Goal: Find specific page/section: Find specific page/section

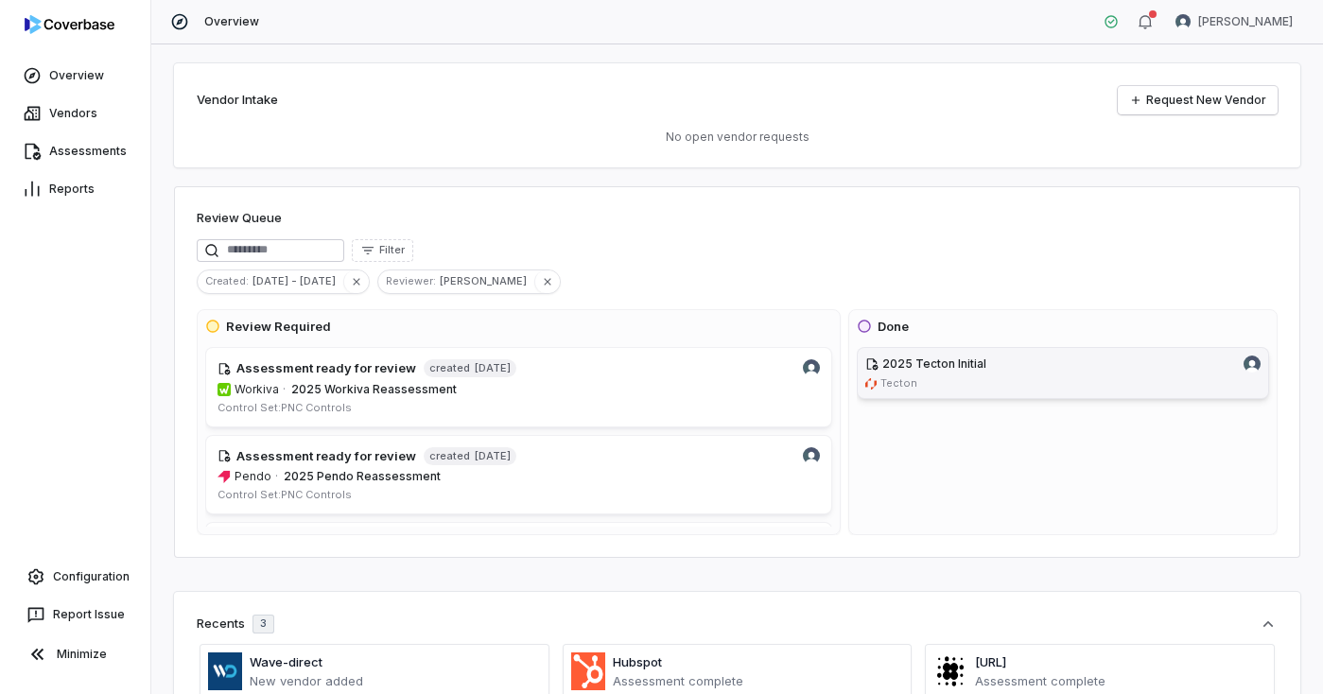
click at [952, 373] on link "2025 Tecton Initial Tecton" at bounding box center [1063, 373] width 412 height 52
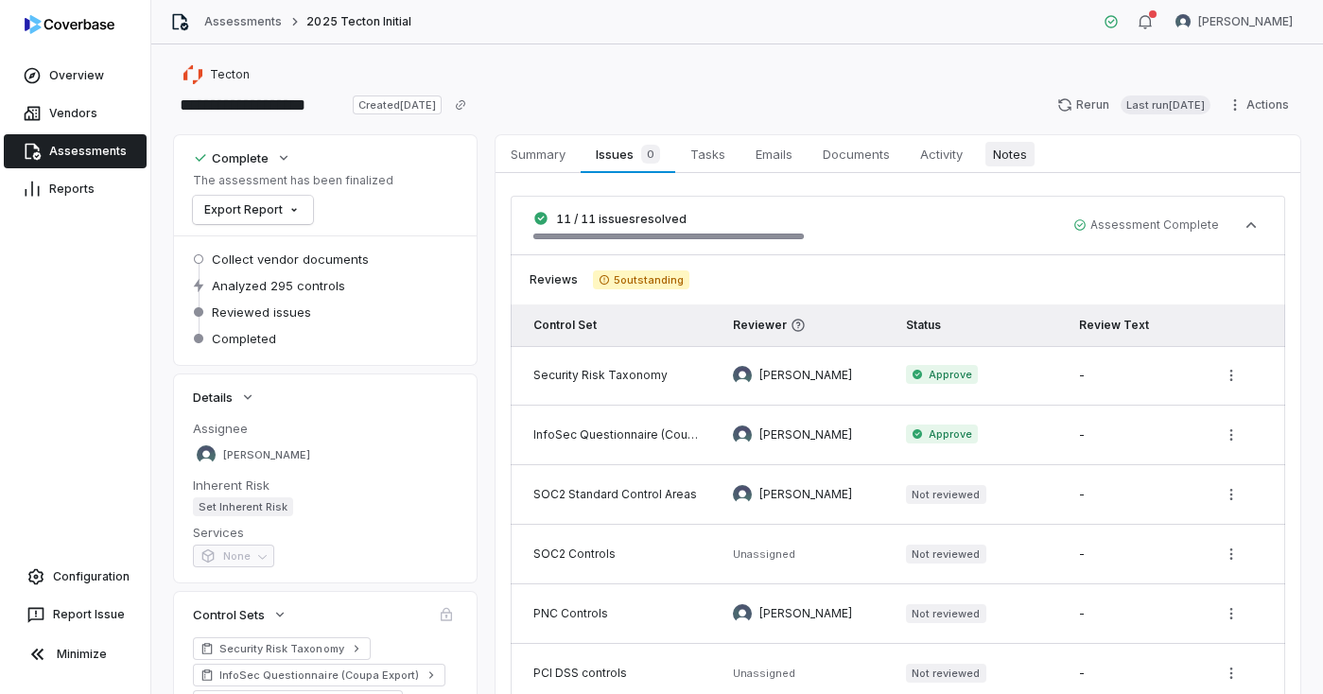
click at [1010, 152] on span "Notes" at bounding box center [1009, 154] width 49 height 25
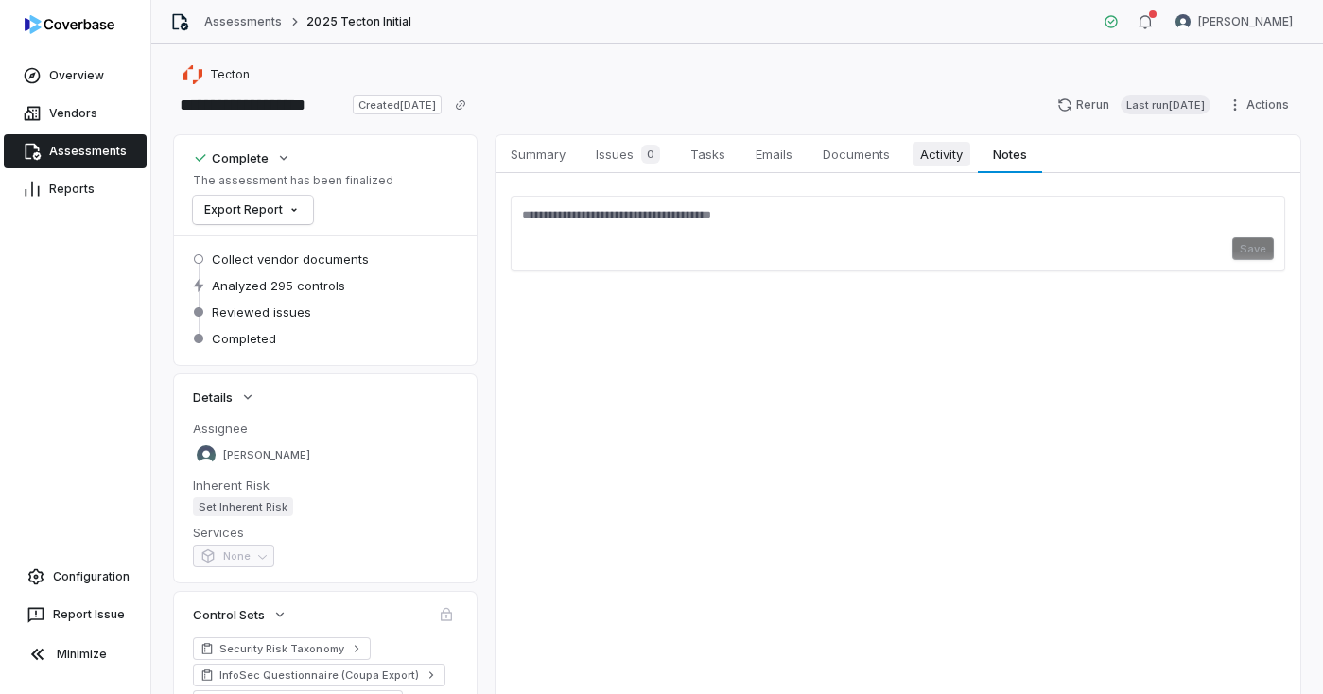
click at [956, 150] on span "Activity" at bounding box center [941, 154] width 58 height 25
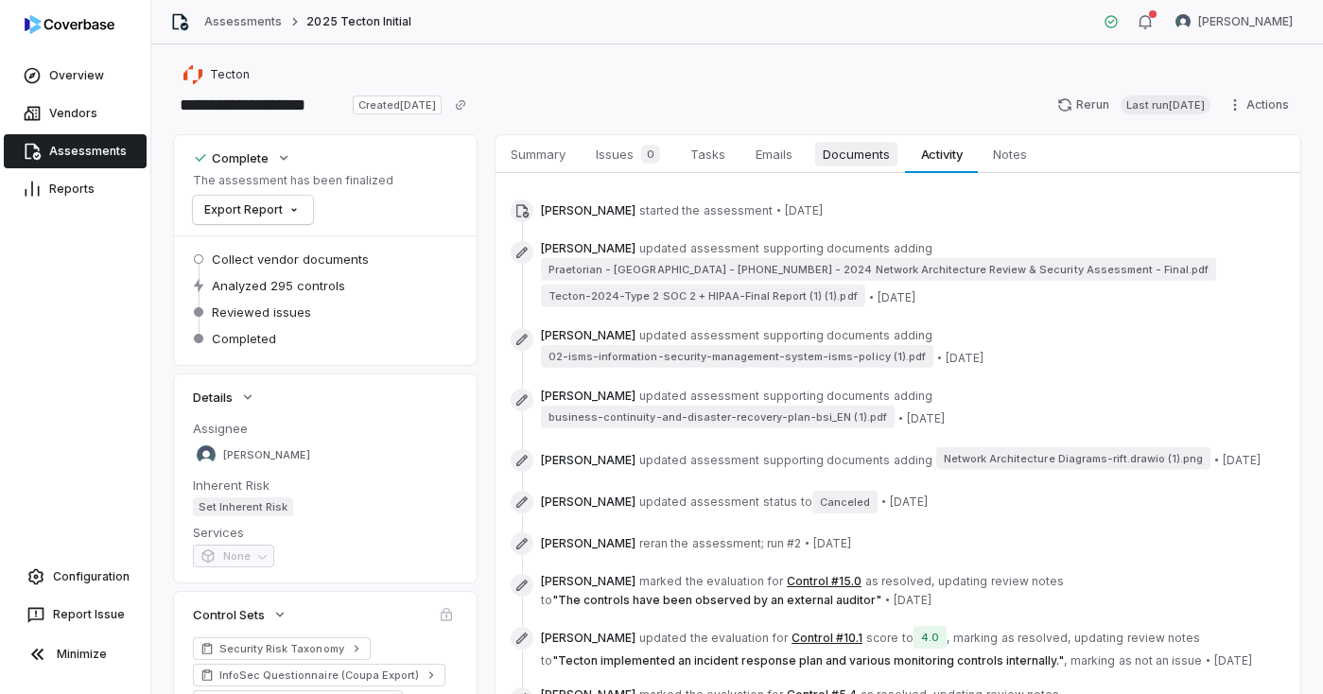
click at [863, 161] on span "Documents" at bounding box center [856, 154] width 82 height 25
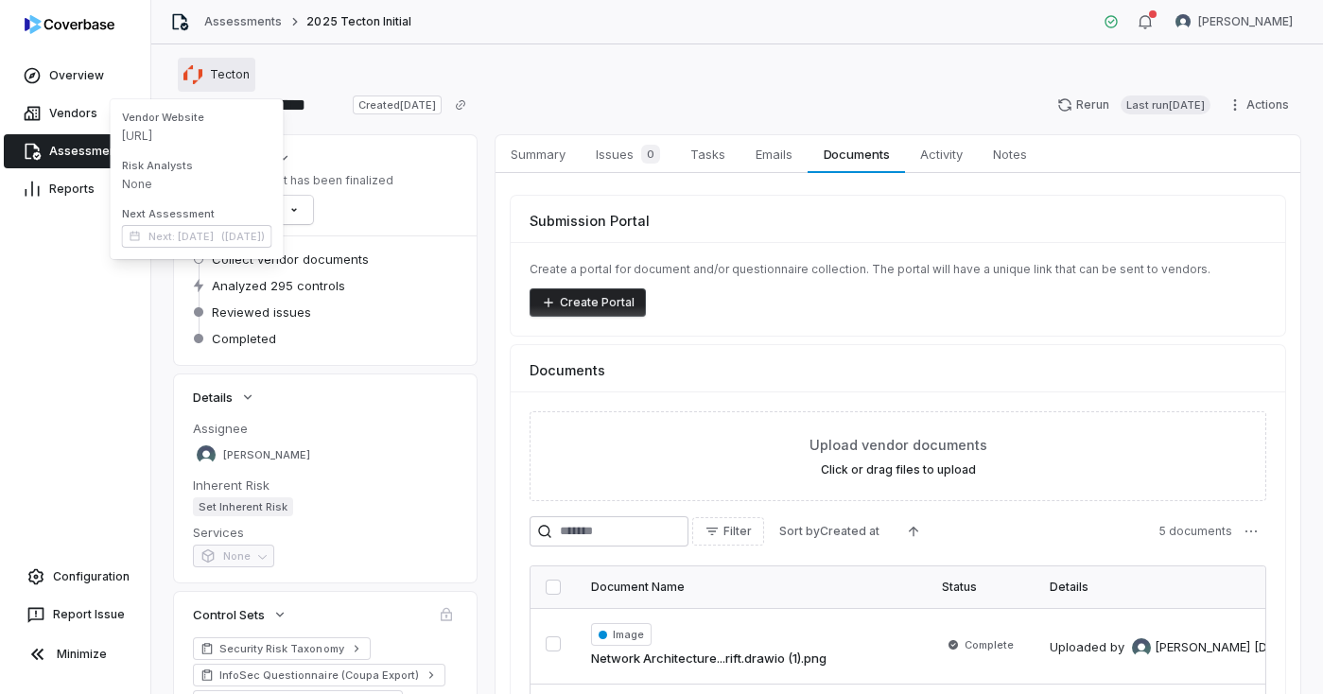
click at [229, 83] on div "Tecton" at bounding box center [216, 74] width 66 height 19
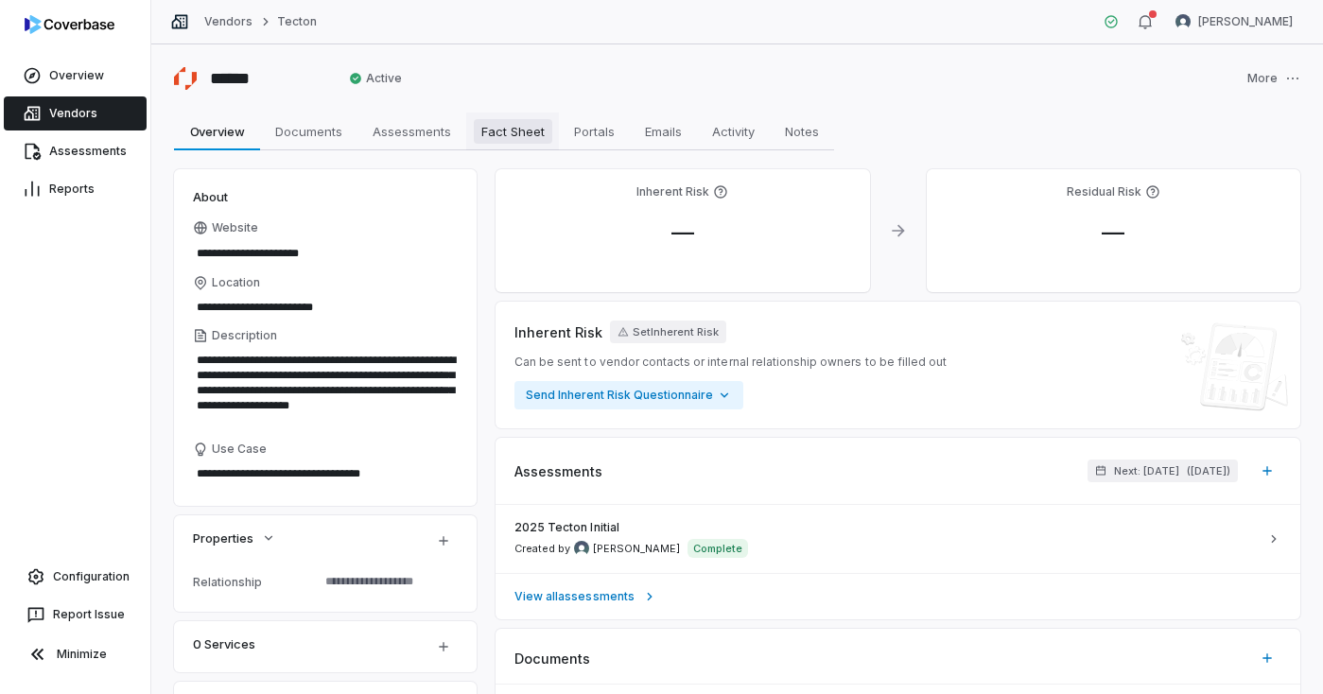
click at [535, 131] on span "Fact Sheet" at bounding box center [513, 131] width 78 height 25
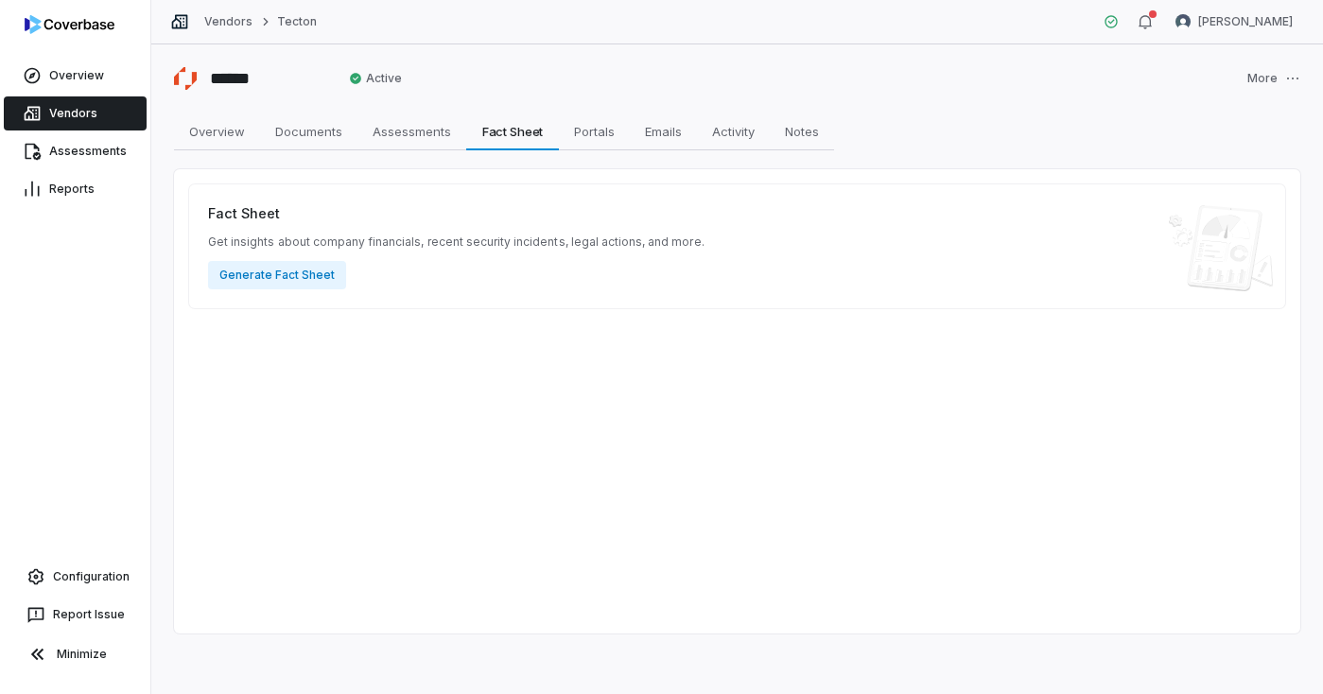
click at [78, 125] on link "Vendors" at bounding box center [75, 113] width 143 height 34
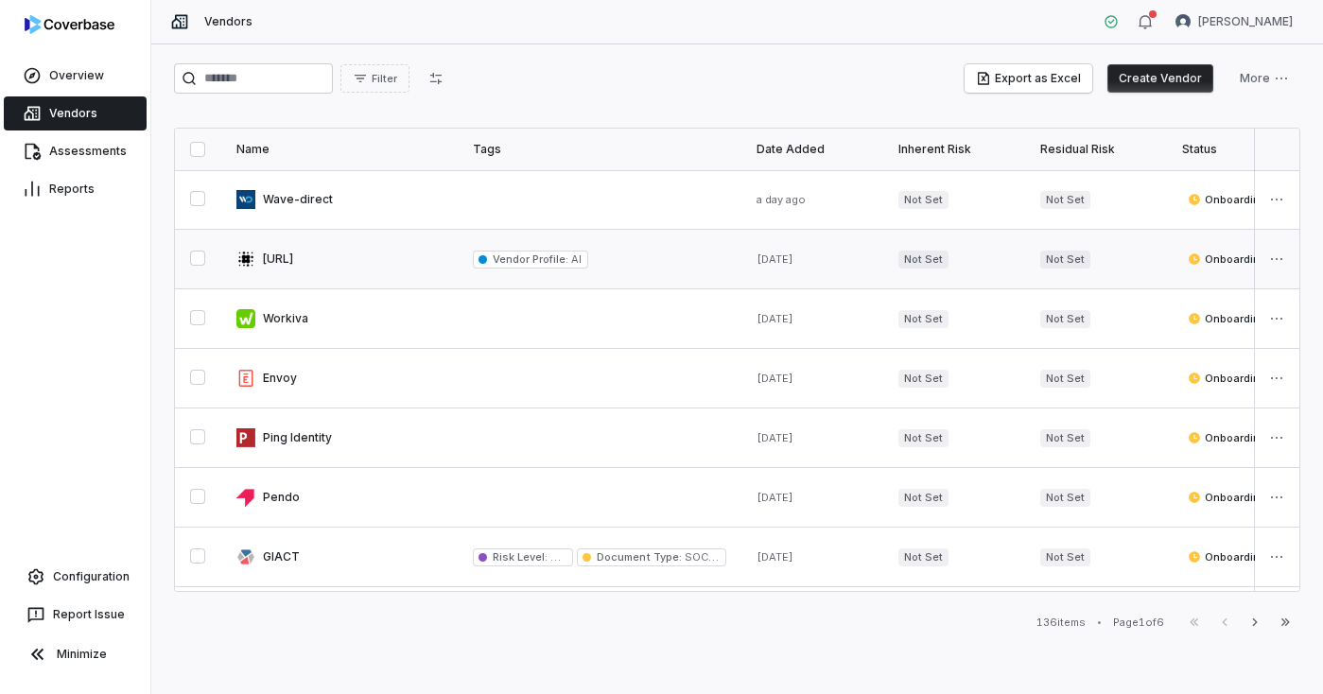
click at [277, 259] on link at bounding box center [339, 259] width 236 height 59
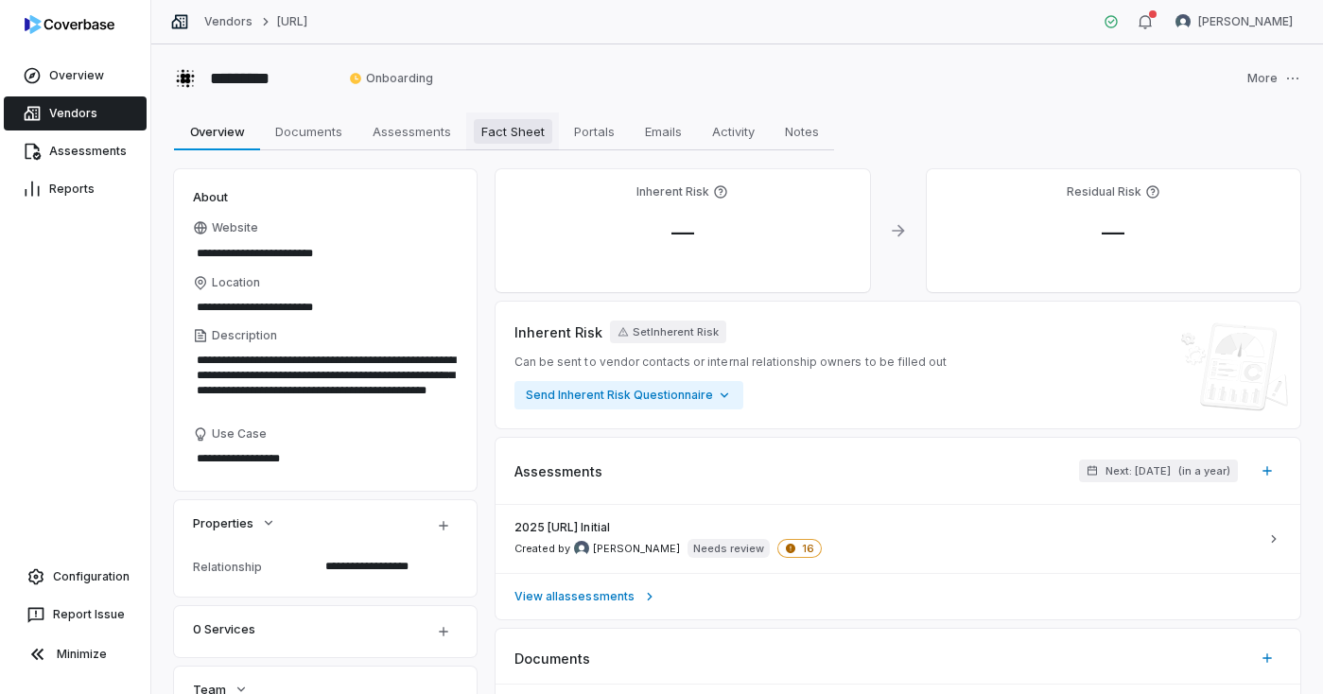
click at [491, 122] on span "Fact Sheet" at bounding box center [513, 131] width 78 height 25
type textarea "*"
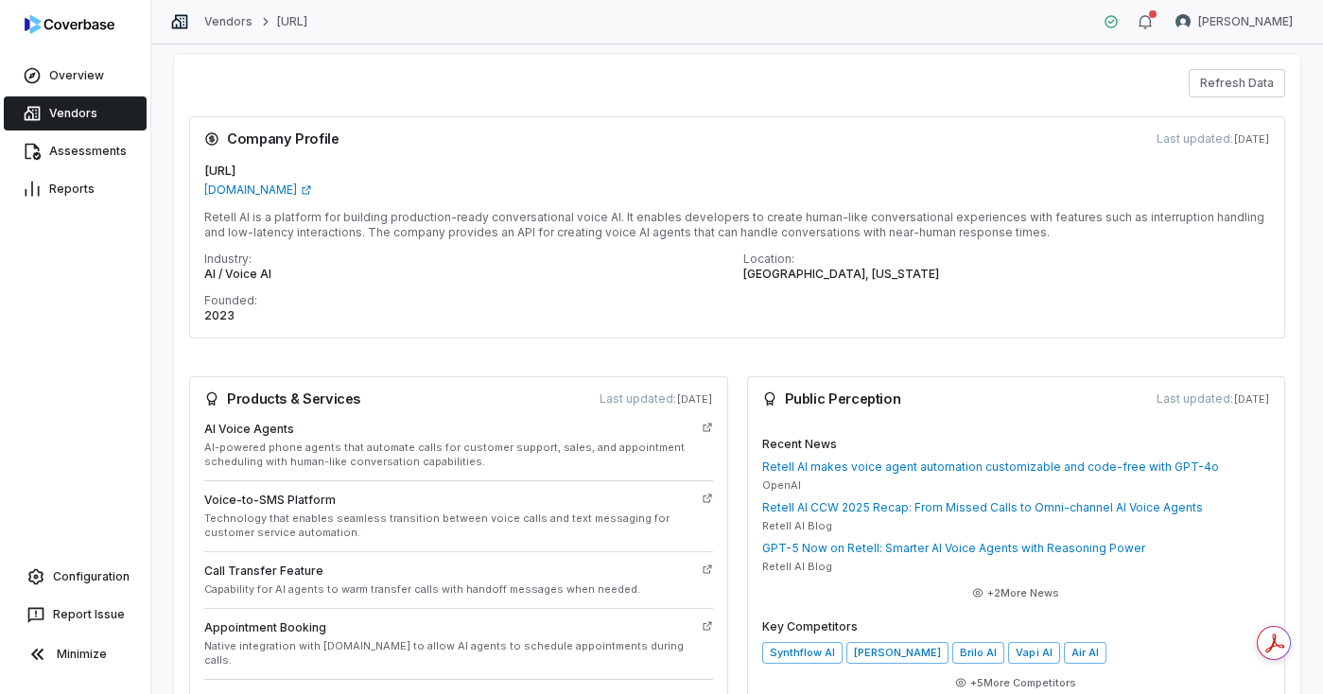
scroll to position [110, 0]
